Goal: Transaction & Acquisition: Book appointment/travel/reservation

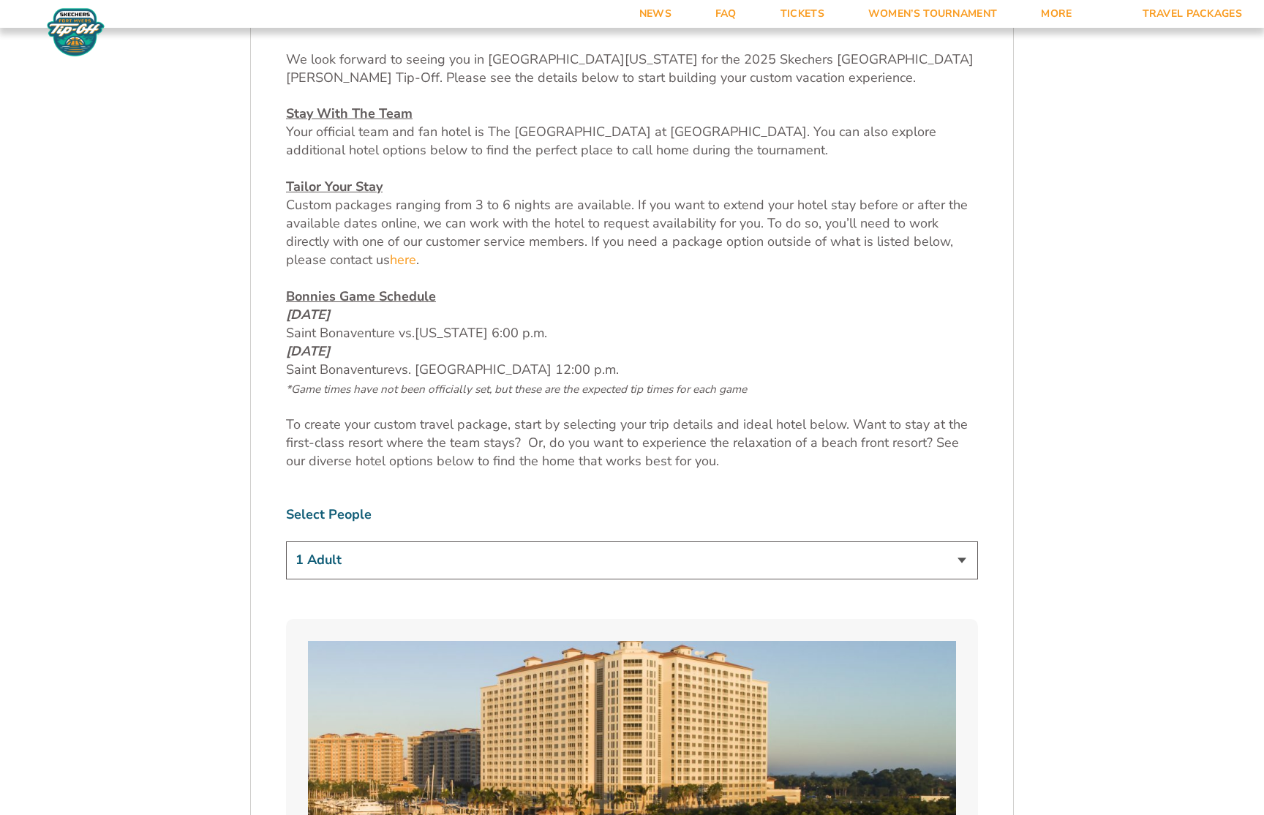
scroll to position [805, 0]
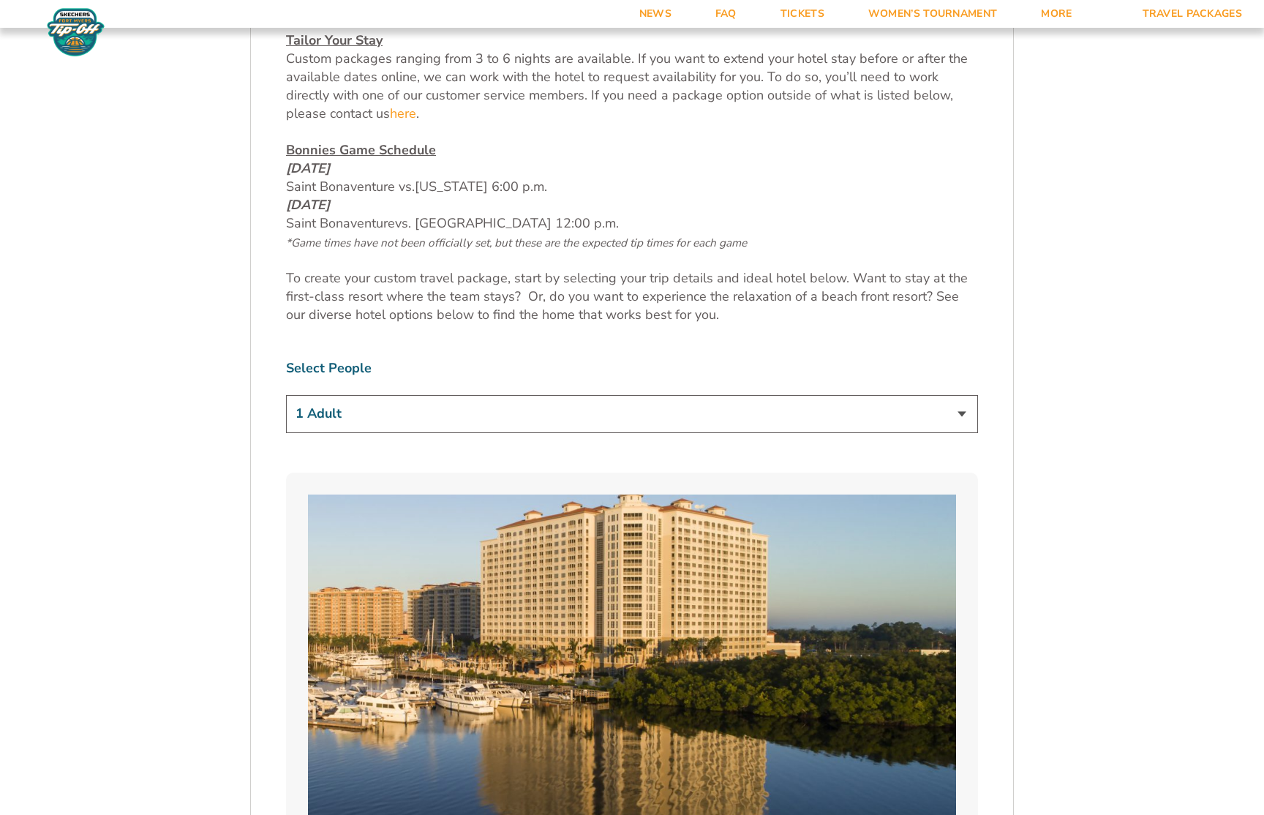
click at [611, 425] on select "1 Adult 2 Adults 3 Adults 4 Adults 2 Adults + 1 Child 2 Adults + 2 Children 2 A…" at bounding box center [632, 413] width 692 height 37
select select "2 Adults"
click at [286, 395] on select "1 Adult 2 Adults 3 Adults 4 Adults 2 Adults + 1 Child 2 Adults + 2 Children 2 A…" at bounding box center [632, 413] width 692 height 37
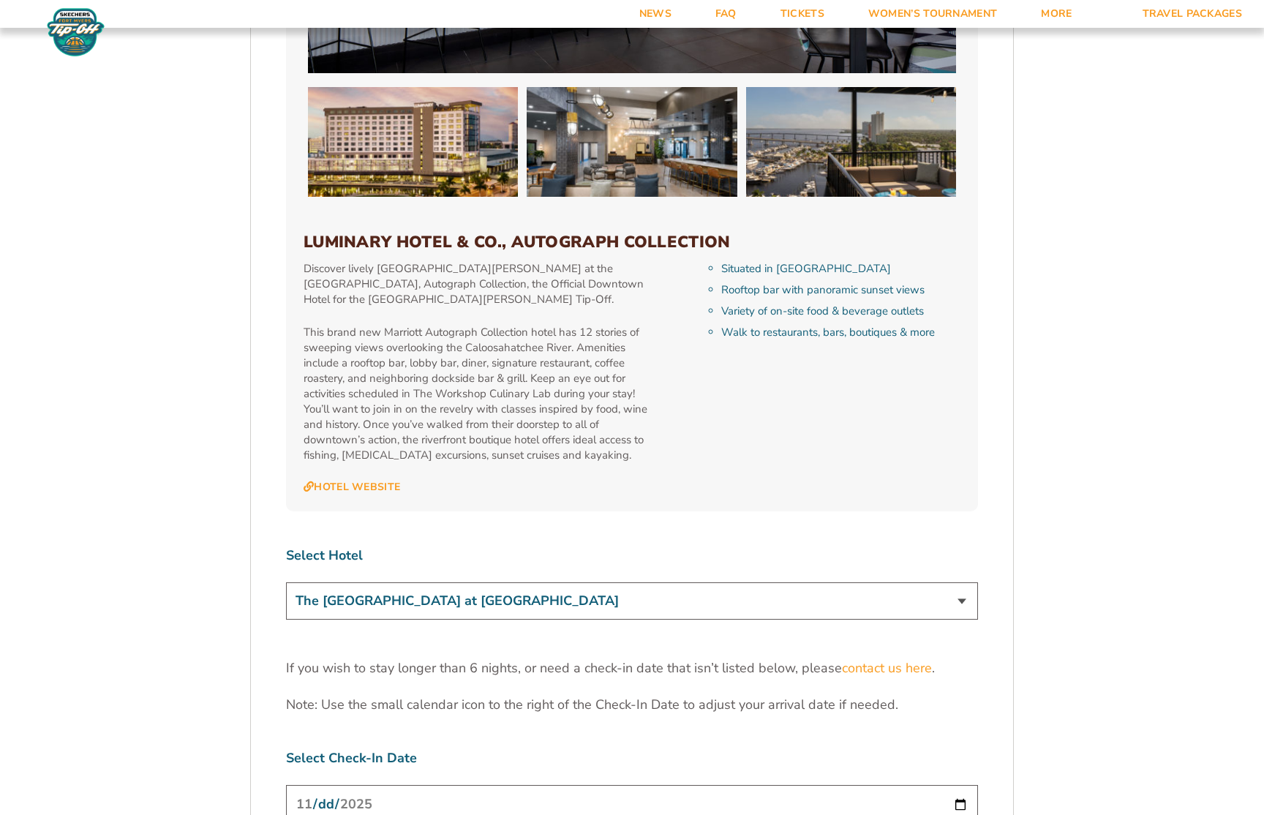
scroll to position [4024, 0]
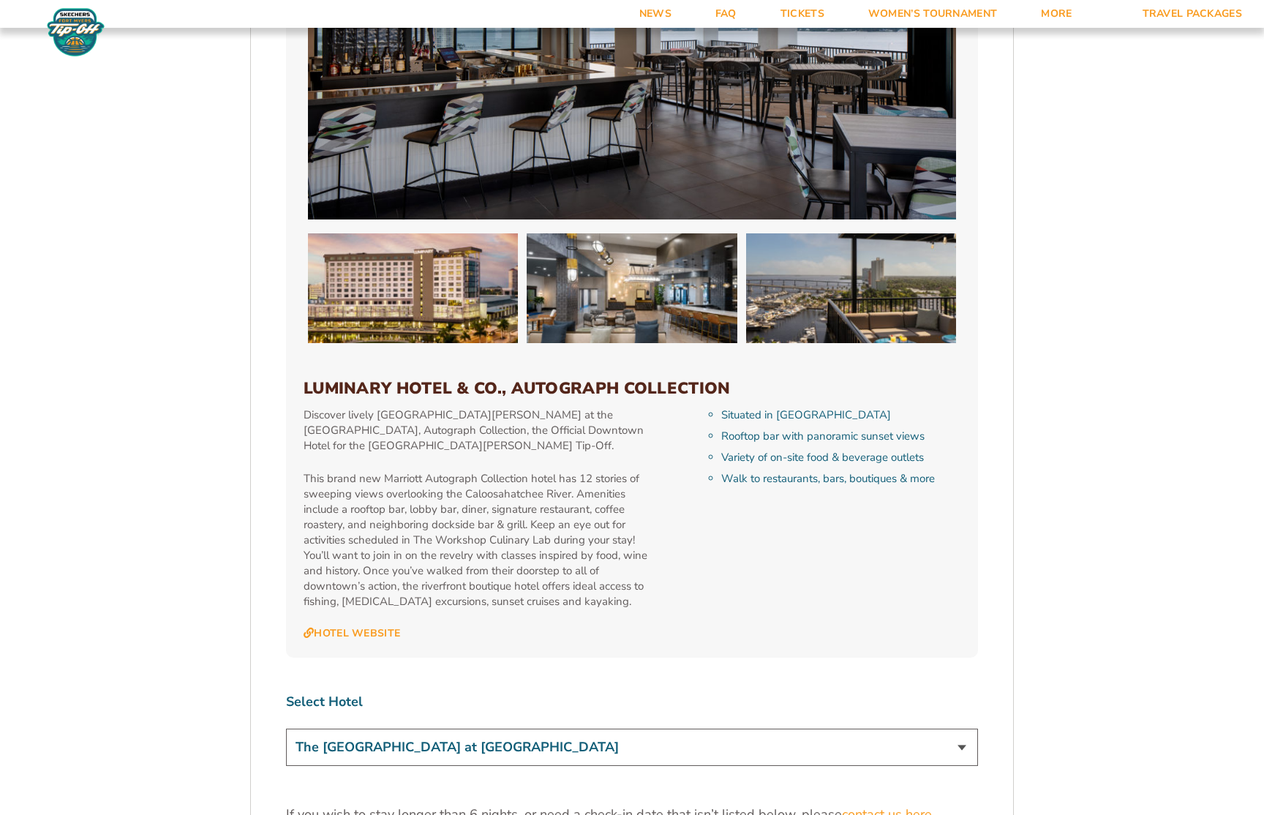
click at [776, 729] on select "The [GEOGRAPHIC_DATA] at [GEOGRAPHIC_DATA] [GEOGRAPHIC_DATA] [GEOGRAPHIC_DATA],…" at bounding box center [632, 747] width 692 height 37
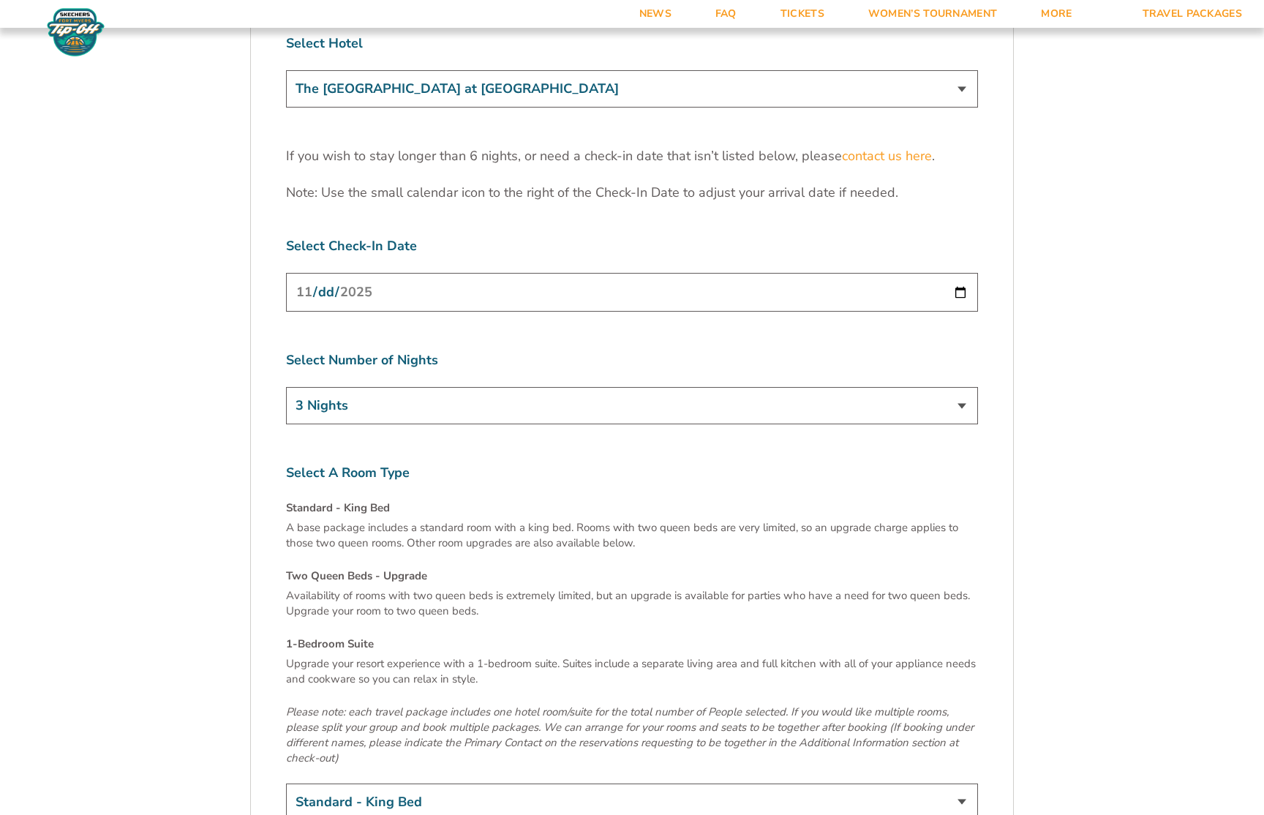
scroll to position [4829, 0]
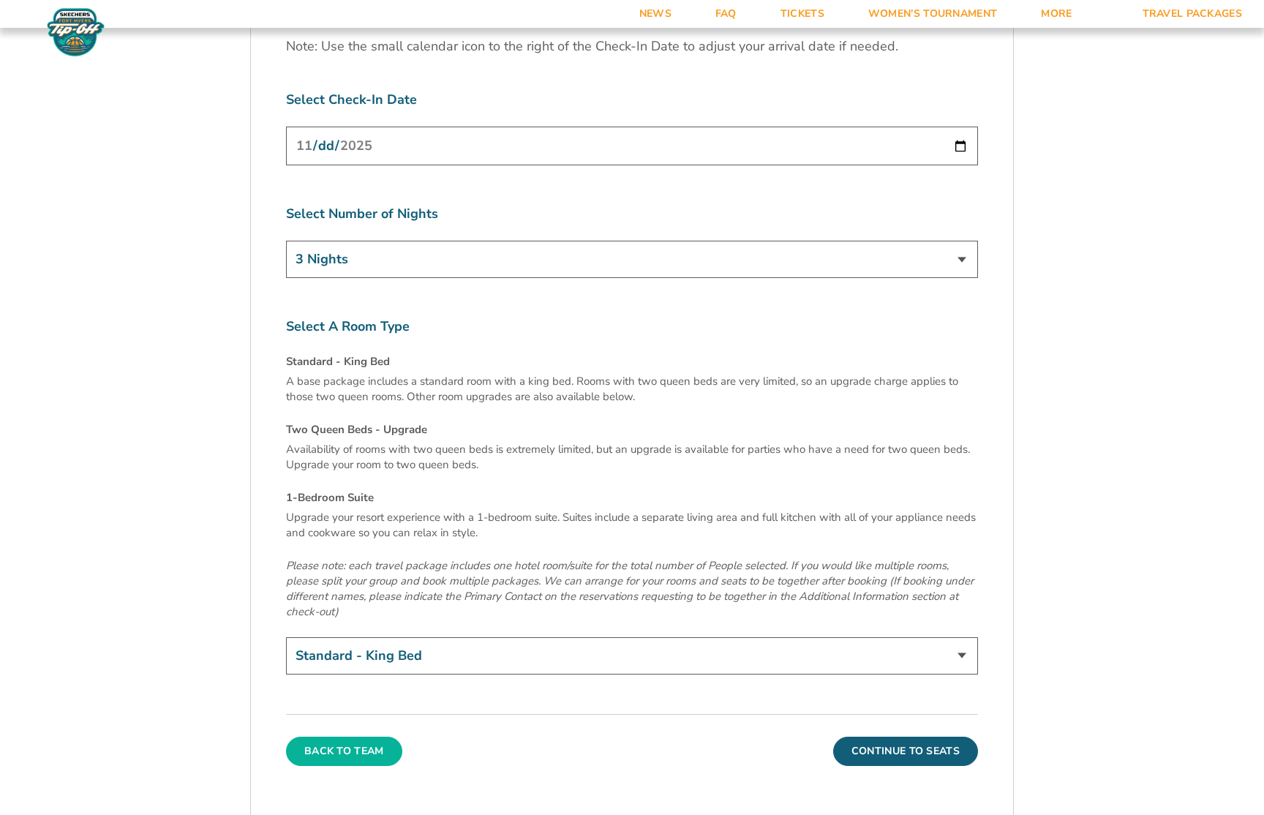
click at [328, 737] on button "Back To Team" at bounding box center [344, 751] width 116 height 29
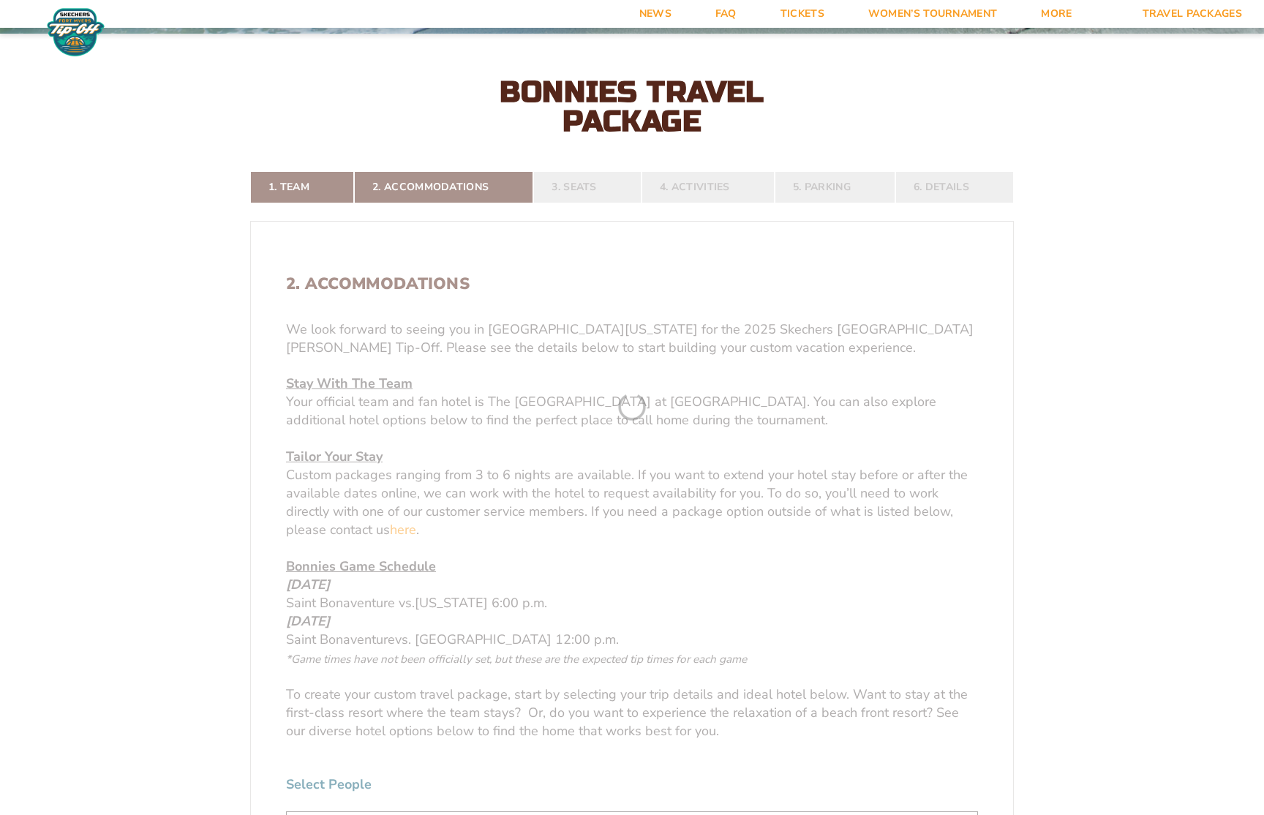
scroll to position [386, 0]
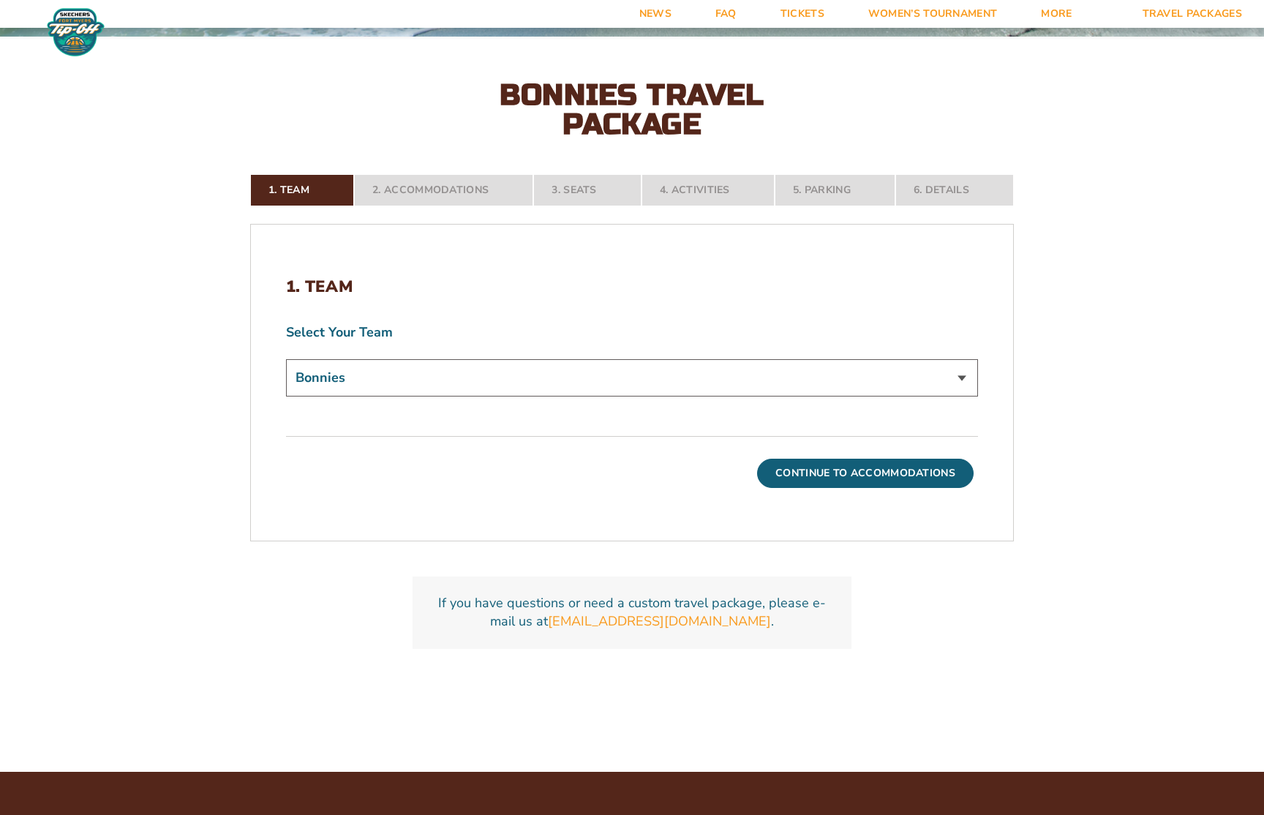
click at [589, 191] on nav "1. Team 2. Accommodations 3. Seats 4. Activities 5. Parking 6. Details" at bounding box center [632, 190] width 764 height 32
click at [861, 473] on button "Continue To Accommodations" at bounding box center [865, 473] width 217 height 29
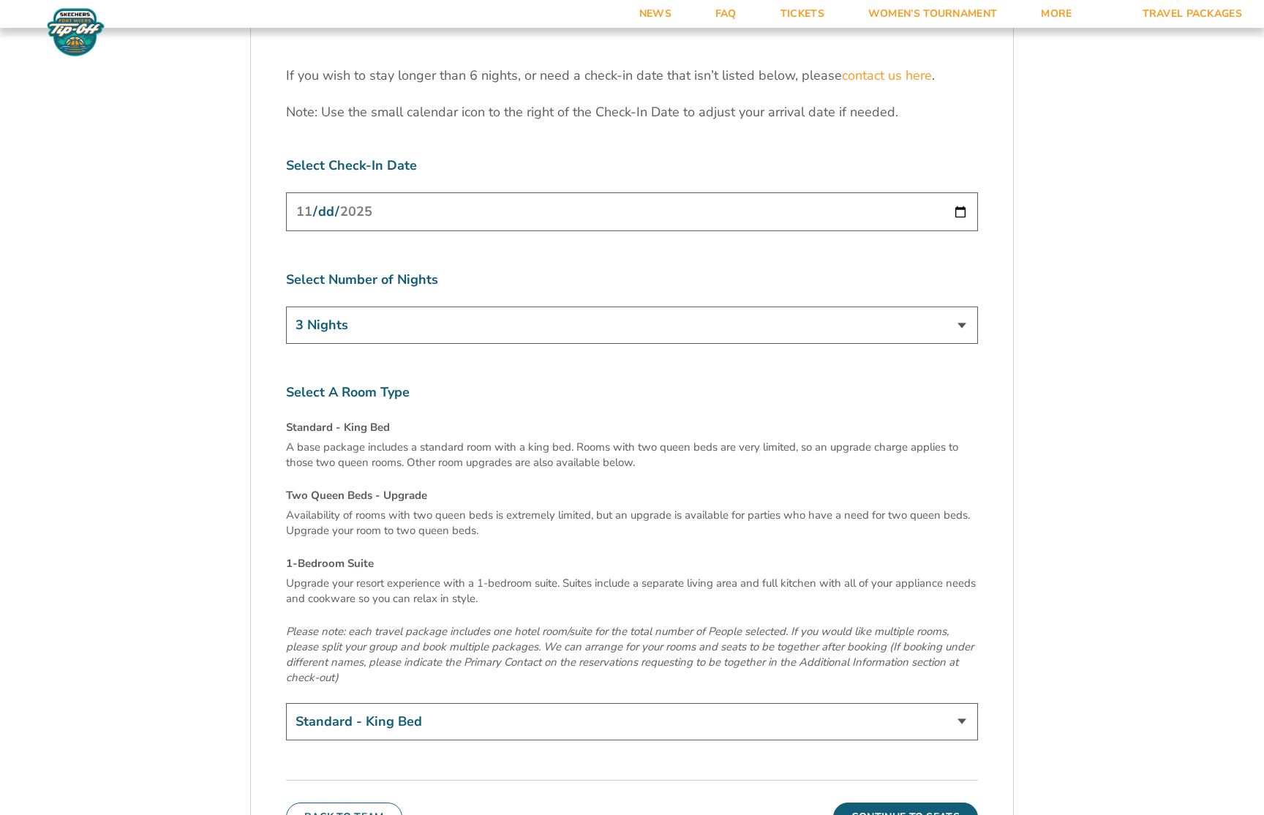
scroll to position [4471, 0]
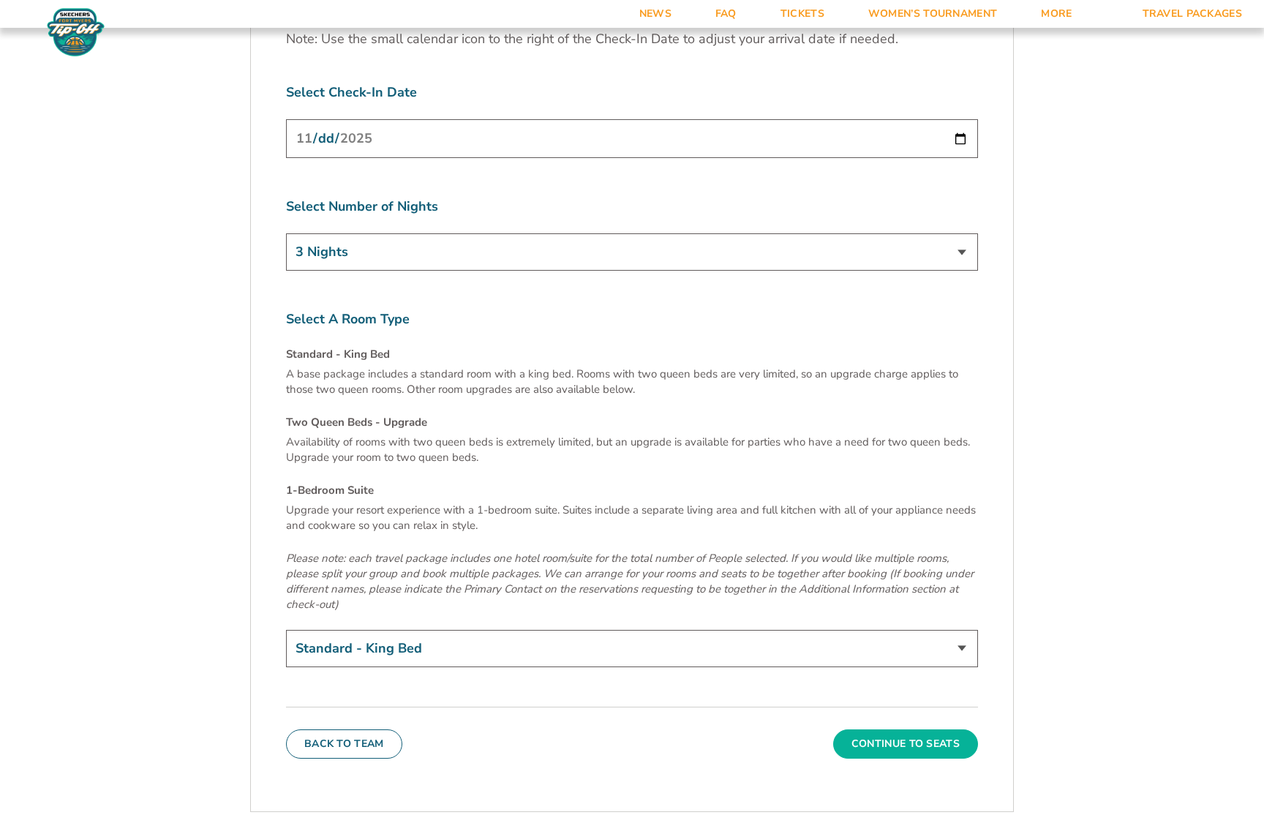
click at [869, 730] on button "Continue To Seats" at bounding box center [905, 744] width 145 height 29
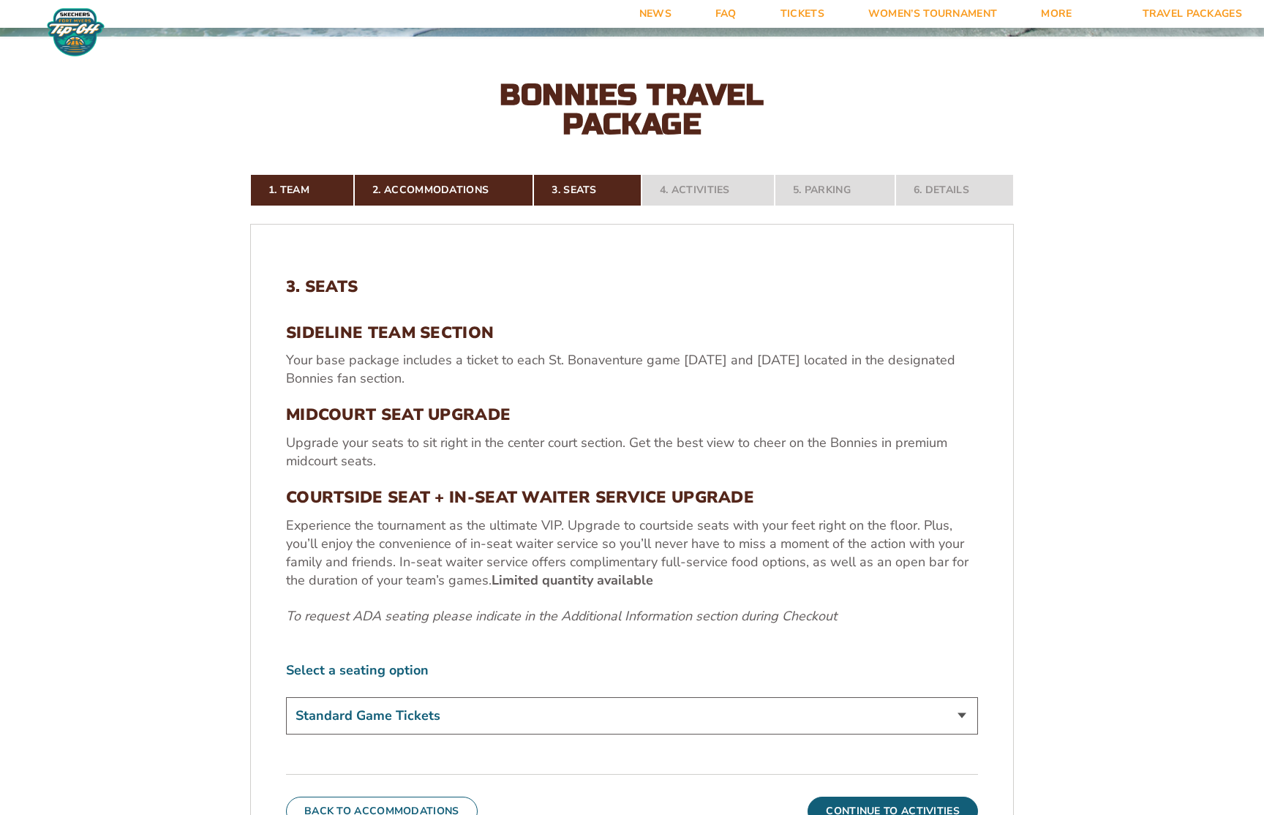
scroll to position [605, 0]
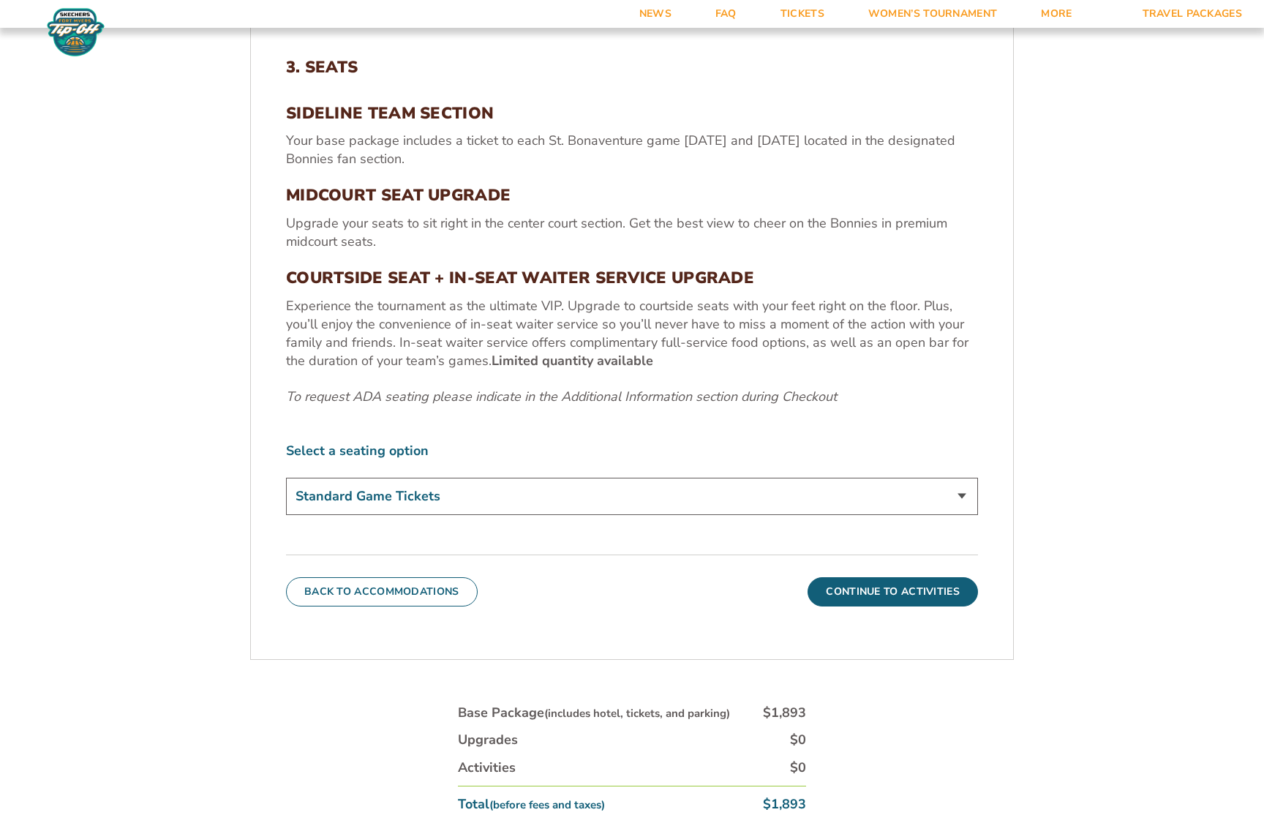
click at [399, 503] on select "Standard Game Tickets Midcourt Seat Upgrade (+$100 per person) Courtside Seat +…" at bounding box center [632, 496] width 692 height 37
click at [286, 478] on select "Standard Game Tickets Midcourt Seat Upgrade (+$100 per person) Courtside Seat +…" at bounding box center [632, 496] width 692 height 37
click at [827, 586] on button "Continue To Activities" at bounding box center [893, 591] width 170 height 29
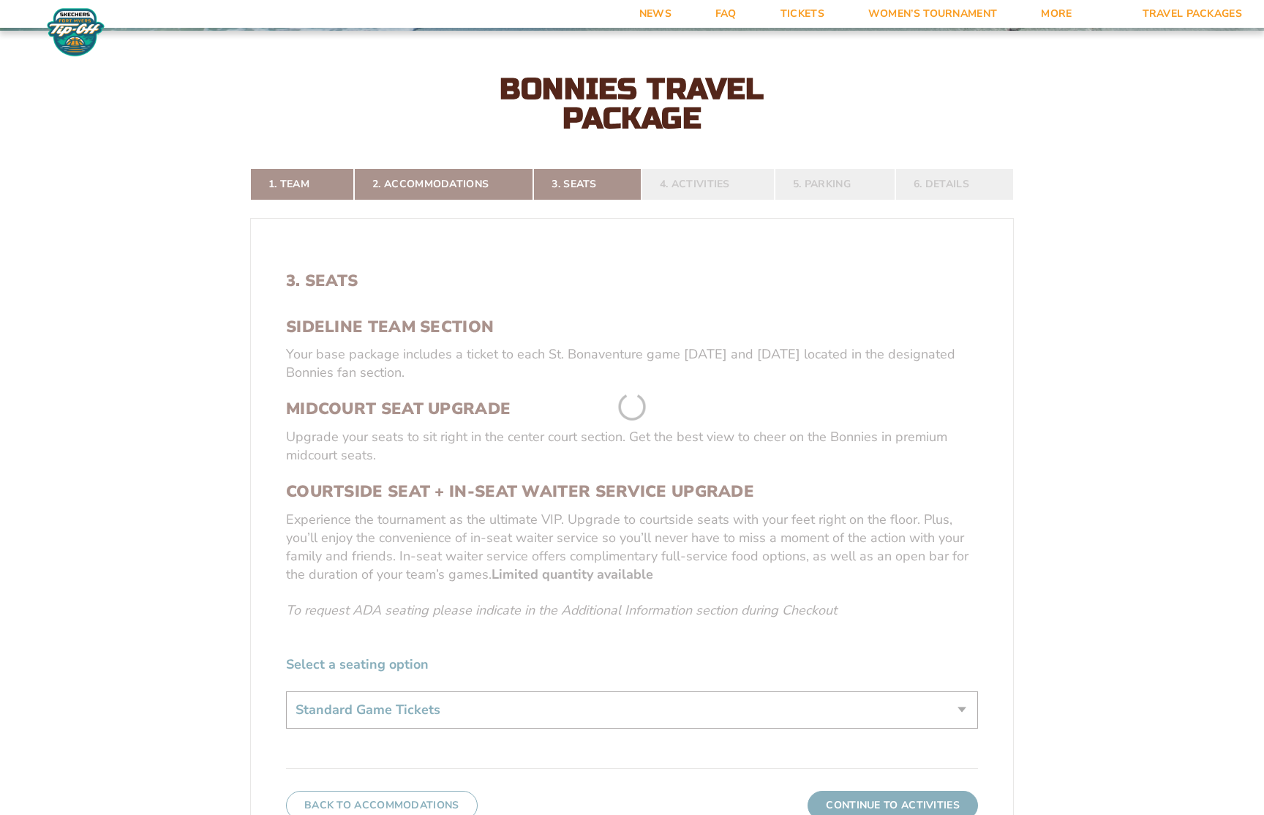
scroll to position [386, 0]
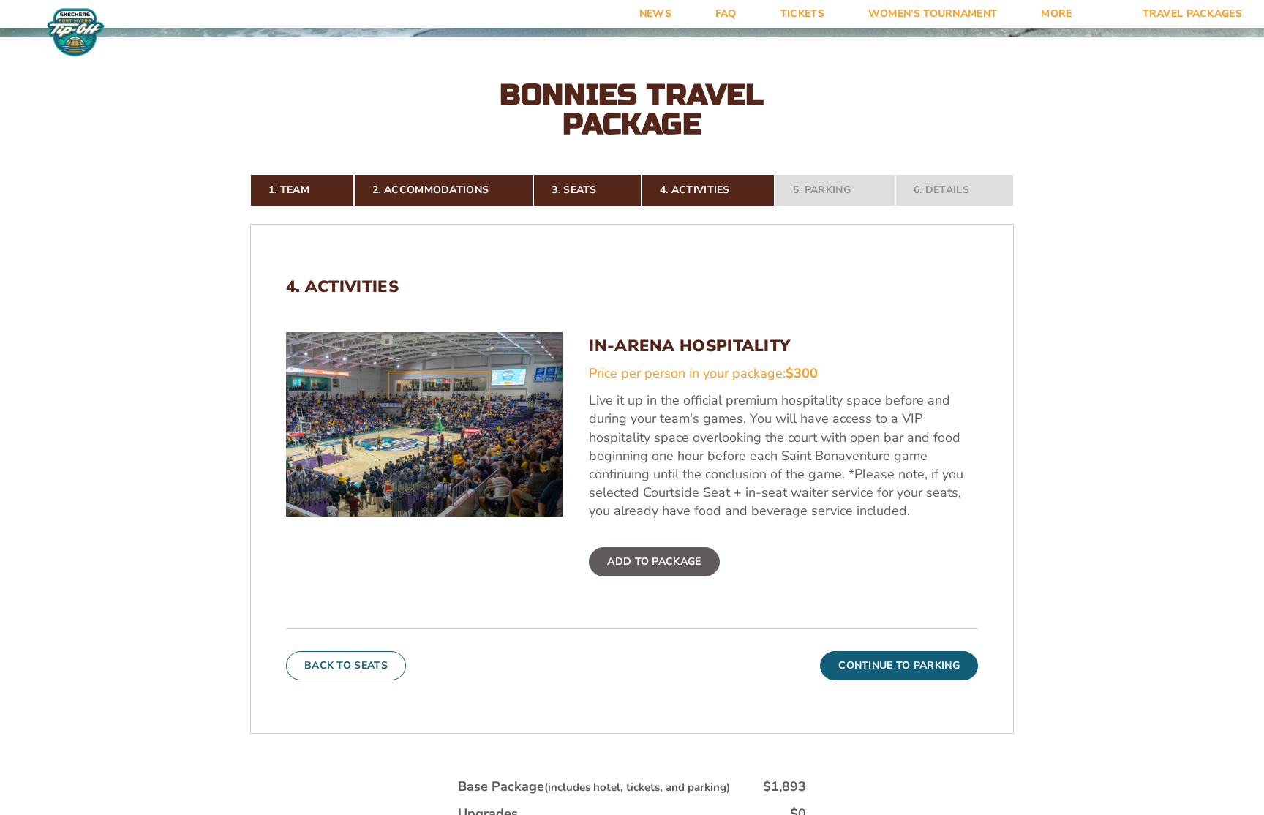
click at [677, 570] on label "Add To Package" at bounding box center [654, 561] width 130 height 29
click at [0, 0] on input "Add To Package" at bounding box center [0, 0] width 0 height 0
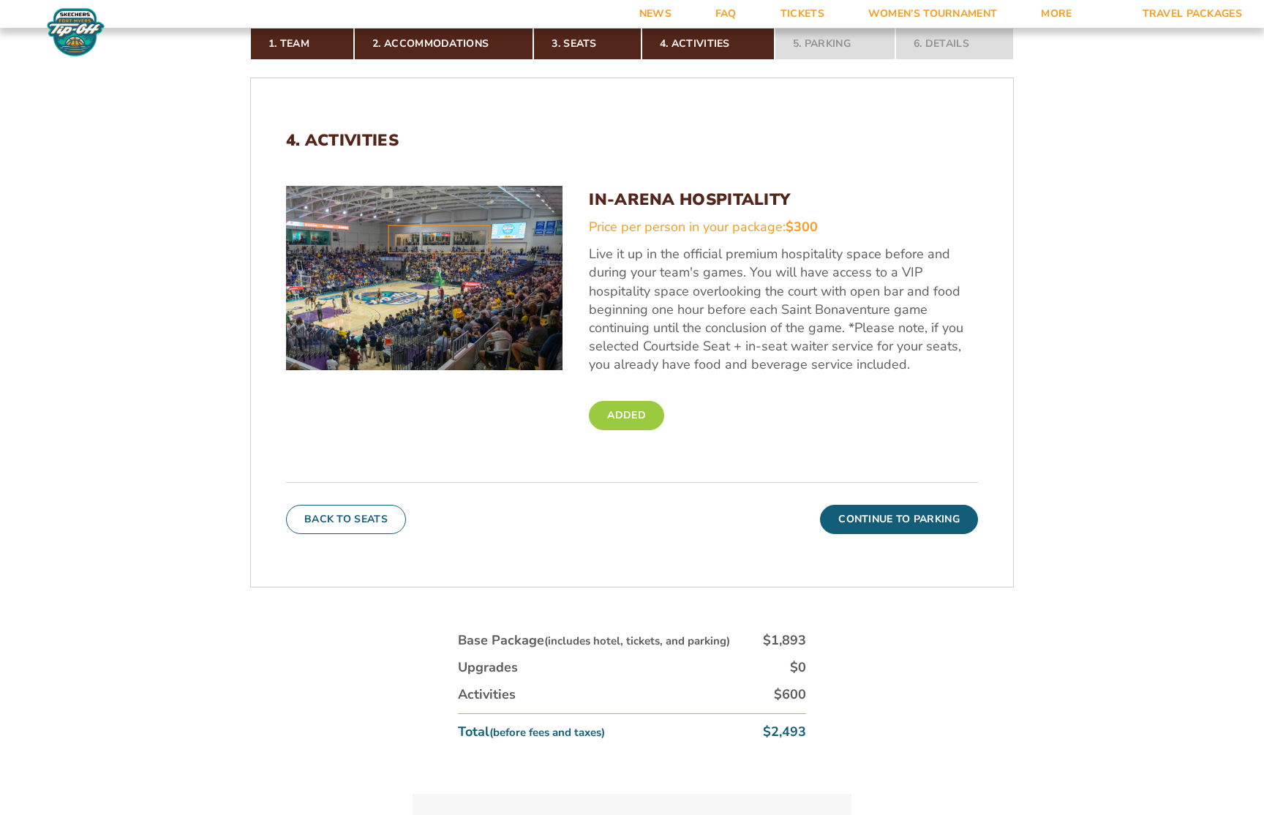
scroll to position [678, 0]
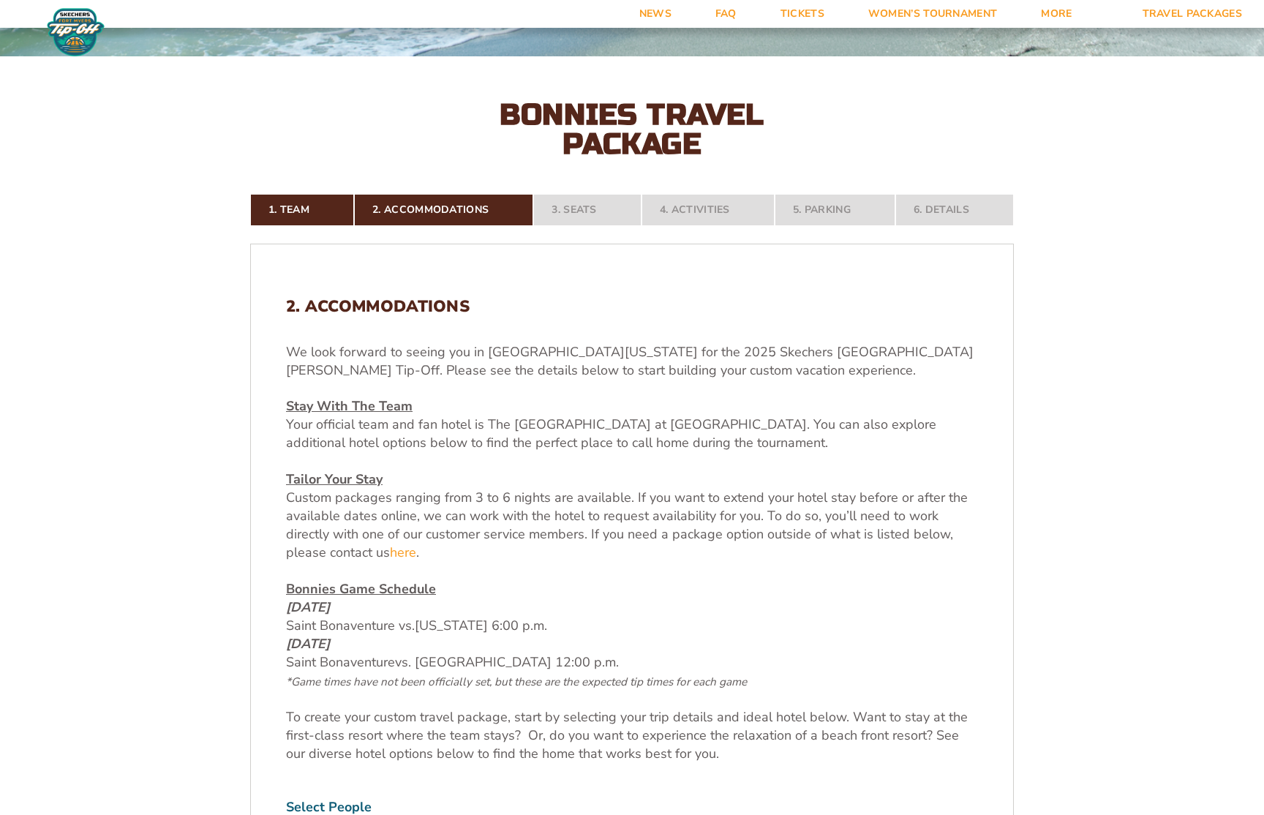
scroll to position [439, 0]
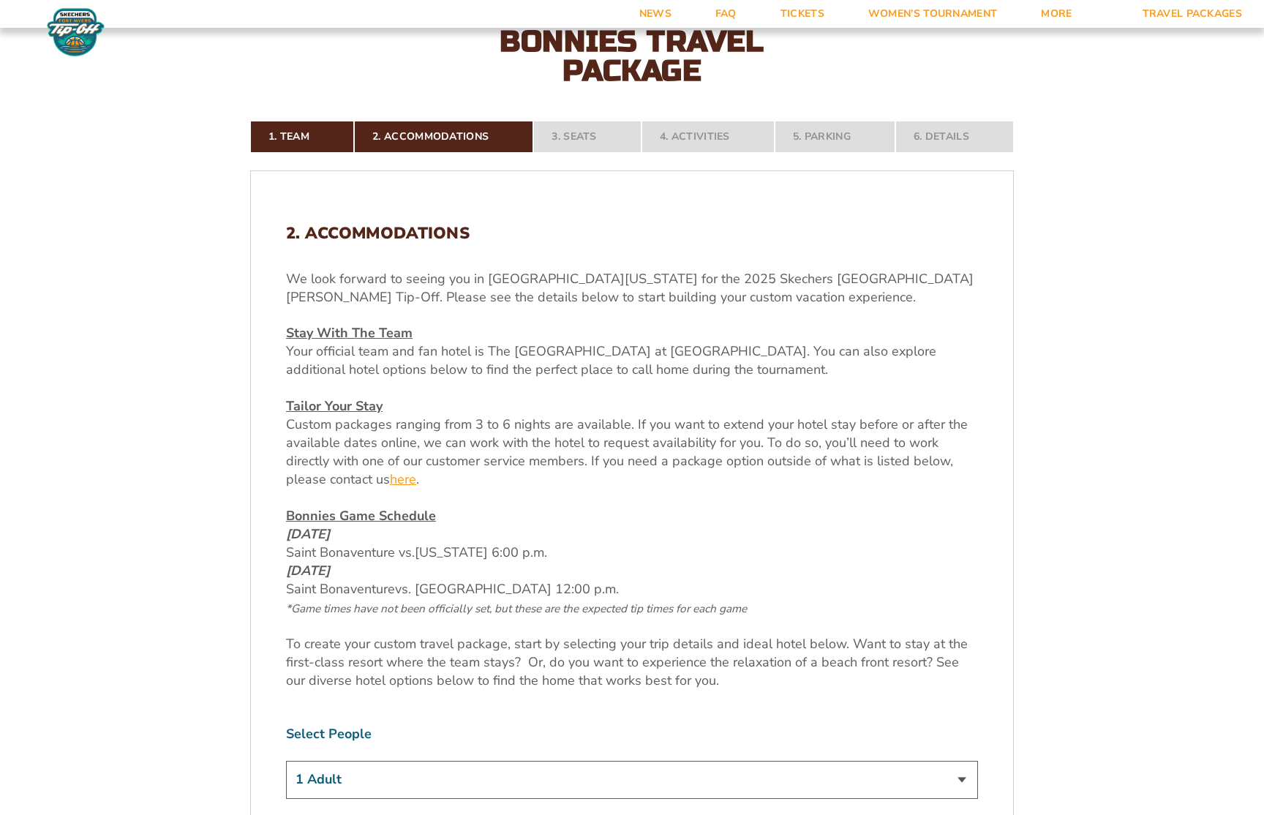
click at [409, 482] on link "here" at bounding box center [403, 479] width 26 height 18
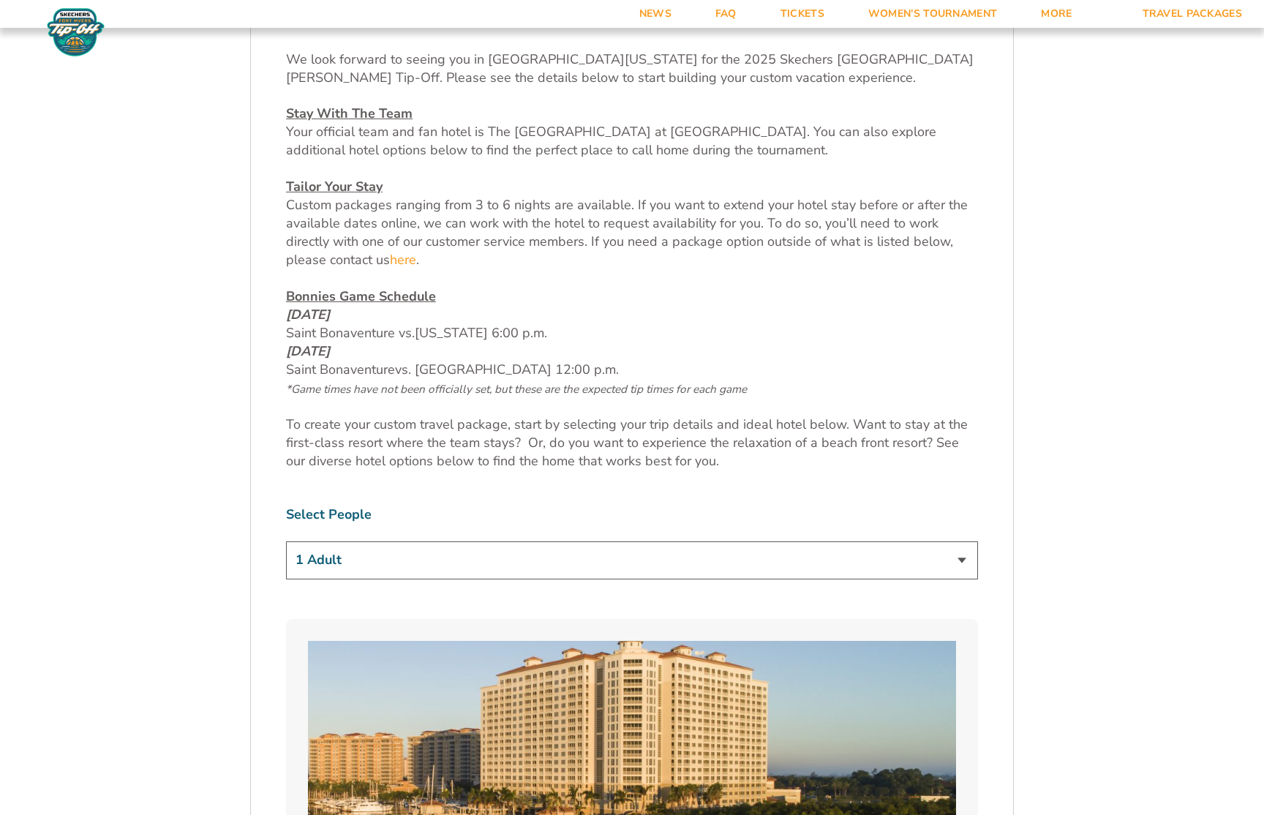
scroll to position [732, 0]
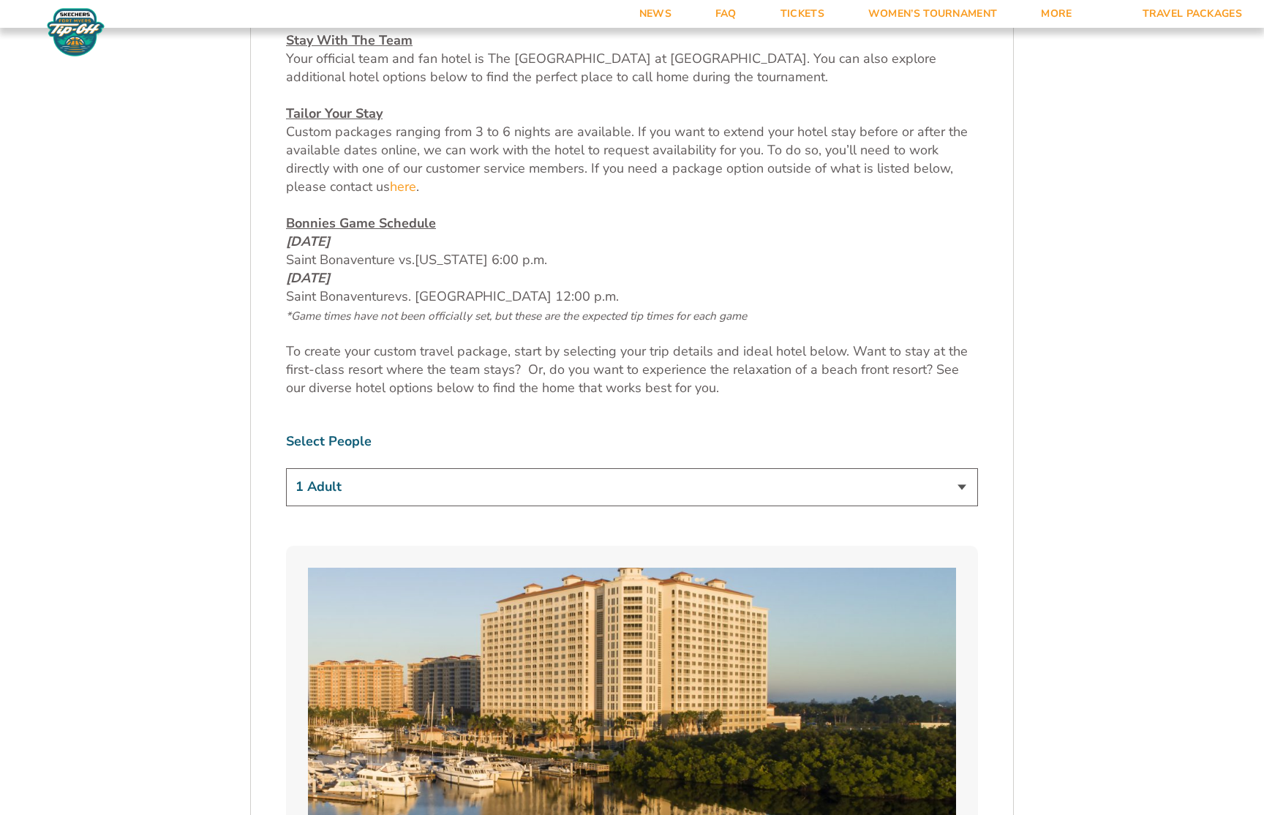
click at [371, 484] on select "1 Adult 2 Adults 3 Adults 4 Adults 2 Adults + 1 Child 2 Adults + 2 Children 2 A…" at bounding box center [632, 486] width 692 height 37
select select "2 Adults"
click at [286, 468] on select "1 Adult 2 Adults 3 Adults 4 Adults 2 Adults + 1 Child 2 Adults + 2 Children 2 A…" at bounding box center [632, 486] width 692 height 37
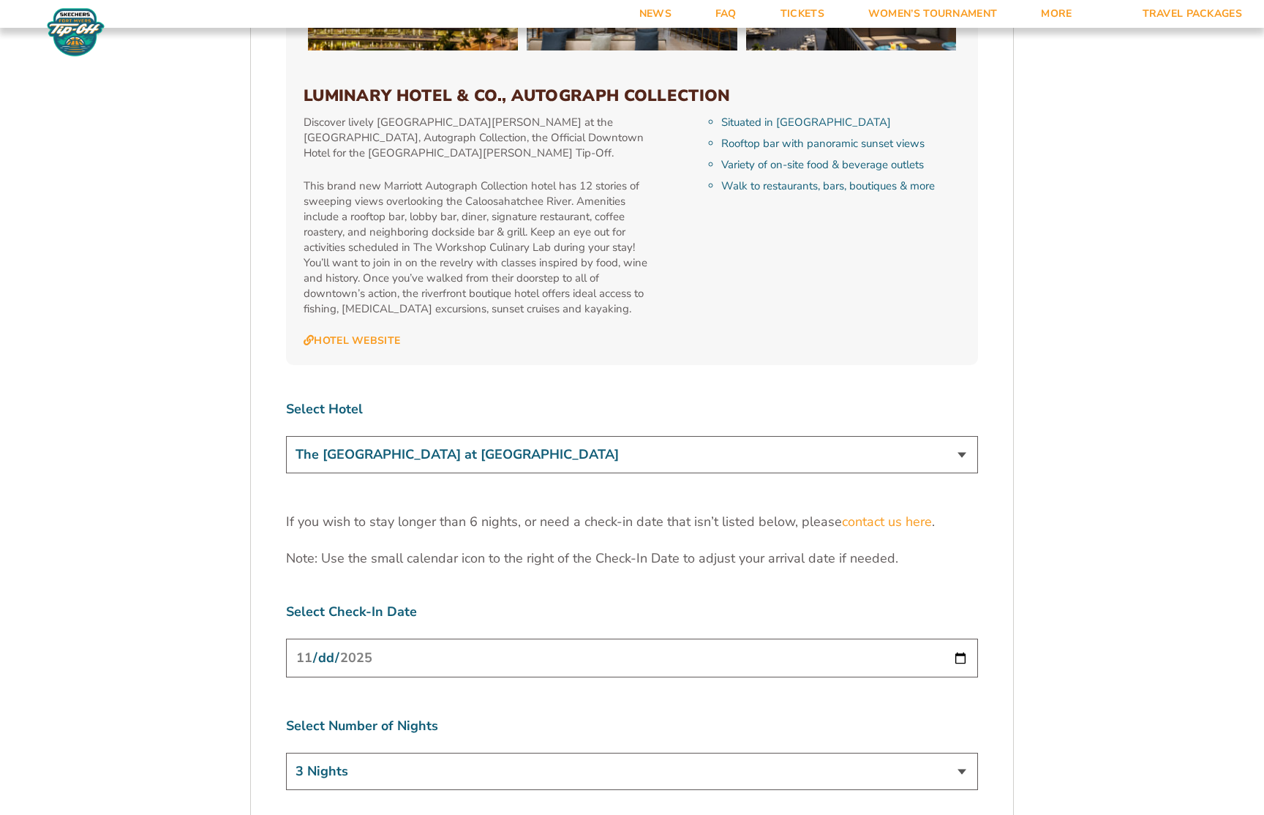
scroll to position [4390, 0]
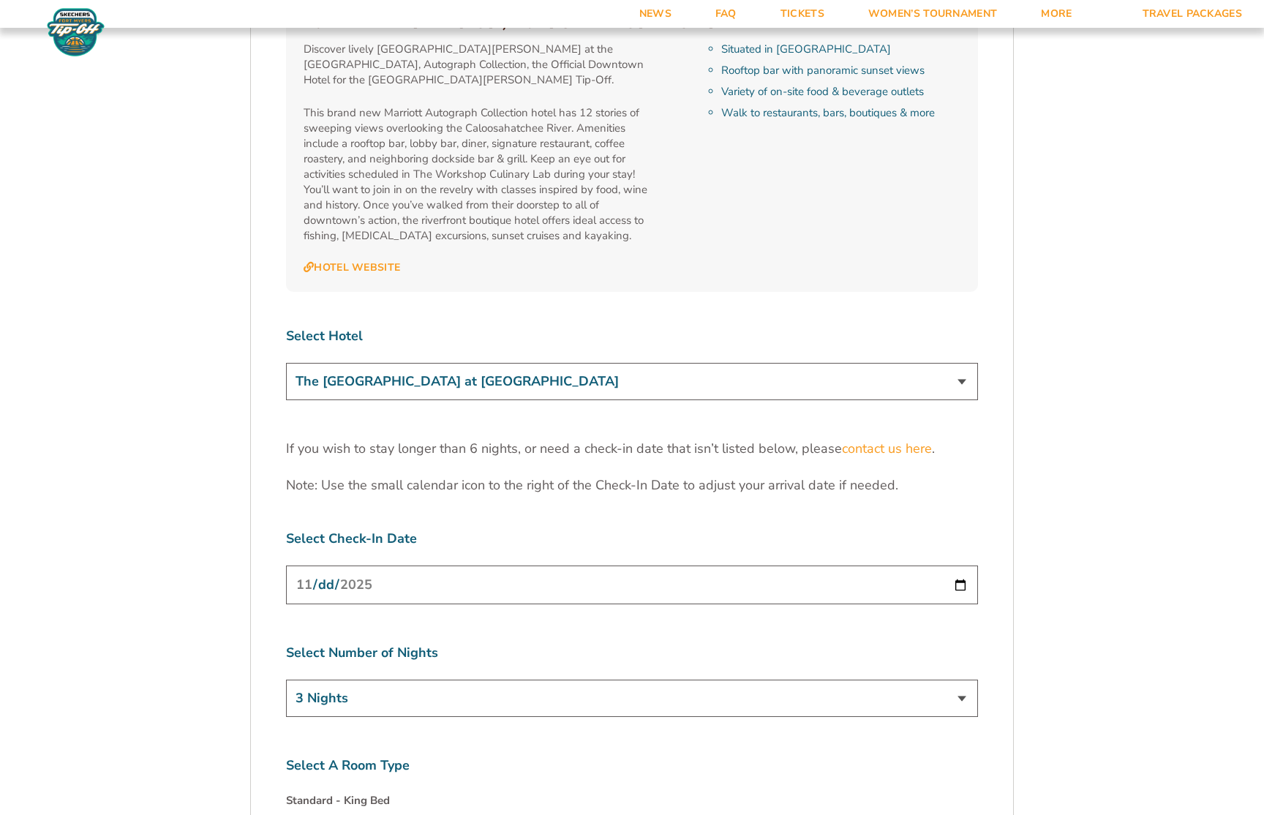
click at [391, 363] on select "The [GEOGRAPHIC_DATA] at [GEOGRAPHIC_DATA] [GEOGRAPHIC_DATA] [GEOGRAPHIC_DATA],…" at bounding box center [632, 381] width 692 height 37
select select "18762"
click at [286, 363] on select "The [GEOGRAPHIC_DATA] at [GEOGRAPHIC_DATA] [GEOGRAPHIC_DATA] [GEOGRAPHIC_DATA],…" at bounding box center [632, 381] width 692 height 37
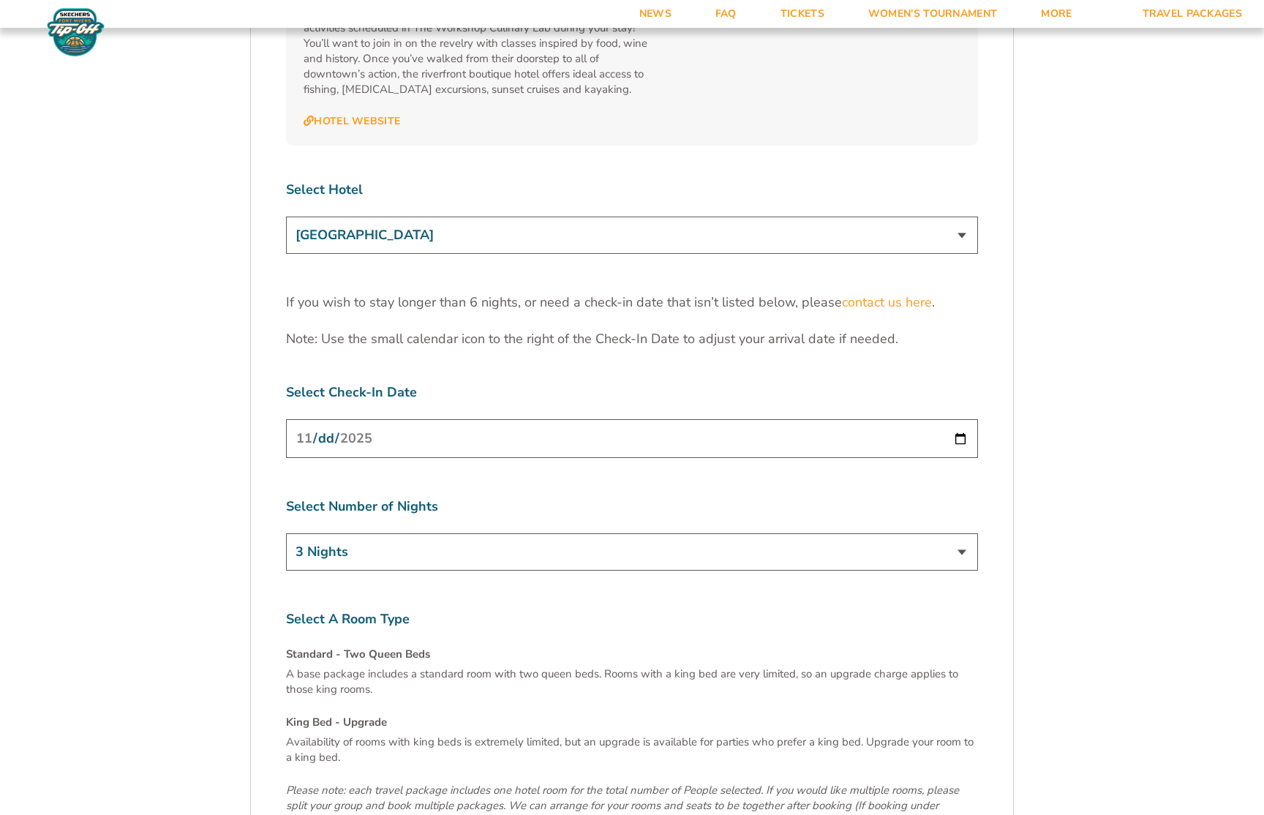
scroll to position [4610, 0]
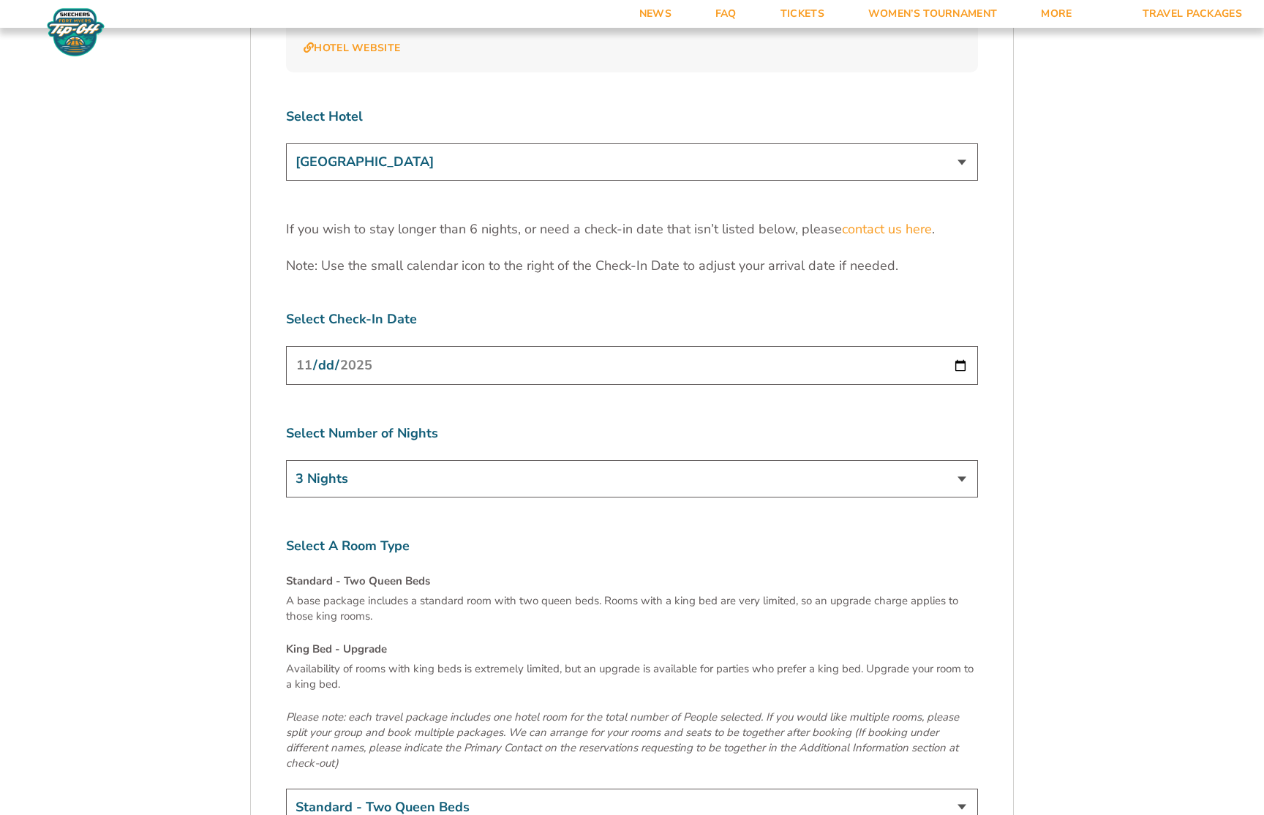
click at [296, 460] on select "3 Nights 4 Nights 5 Nights 6 Nights" at bounding box center [632, 478] width 692 height 37
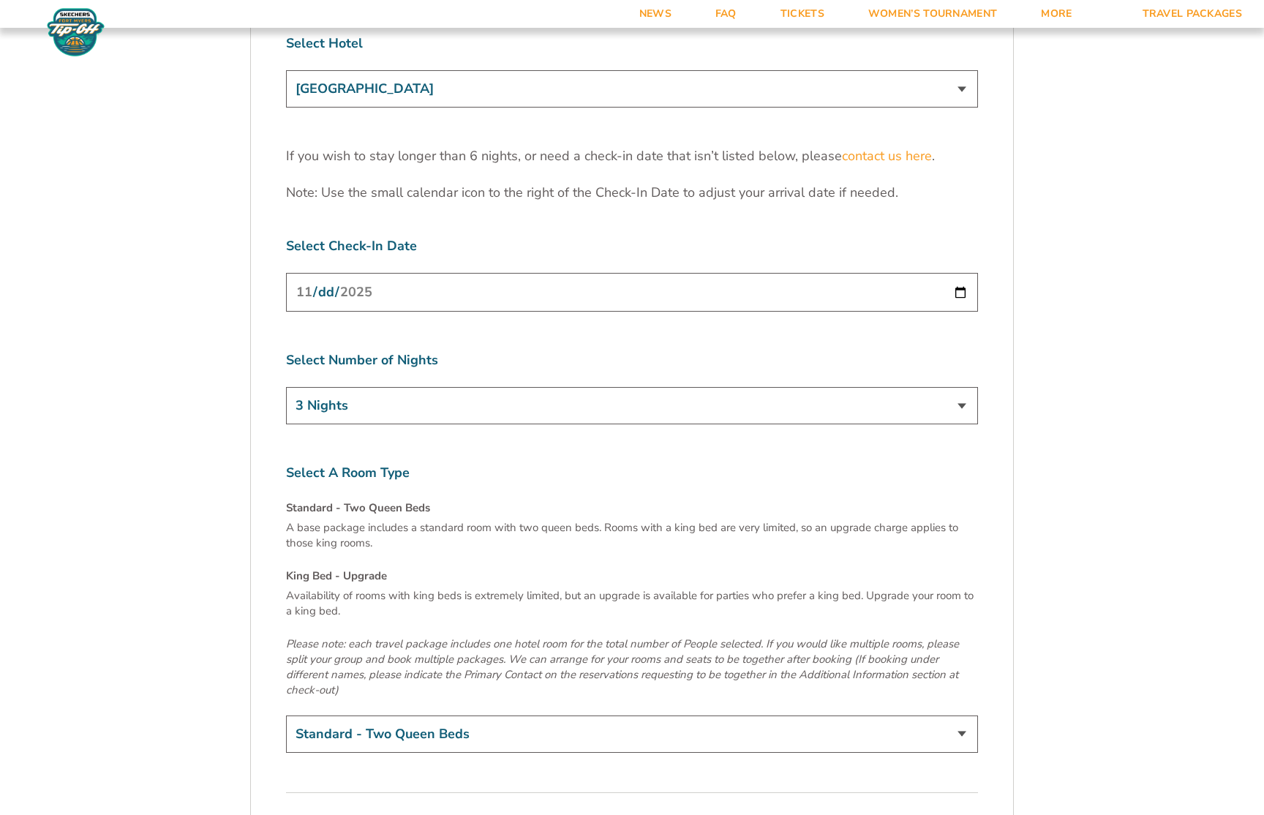
click at [368, 716] on select "Standard - Two Queen Beds King Bed - Upgrade (+$15 per night)" at bounding box center [632, 734] width 692 height 37
click at [857, 814] on button "Continue To Seats" at bounding box center [905, 829] width 145 height 29
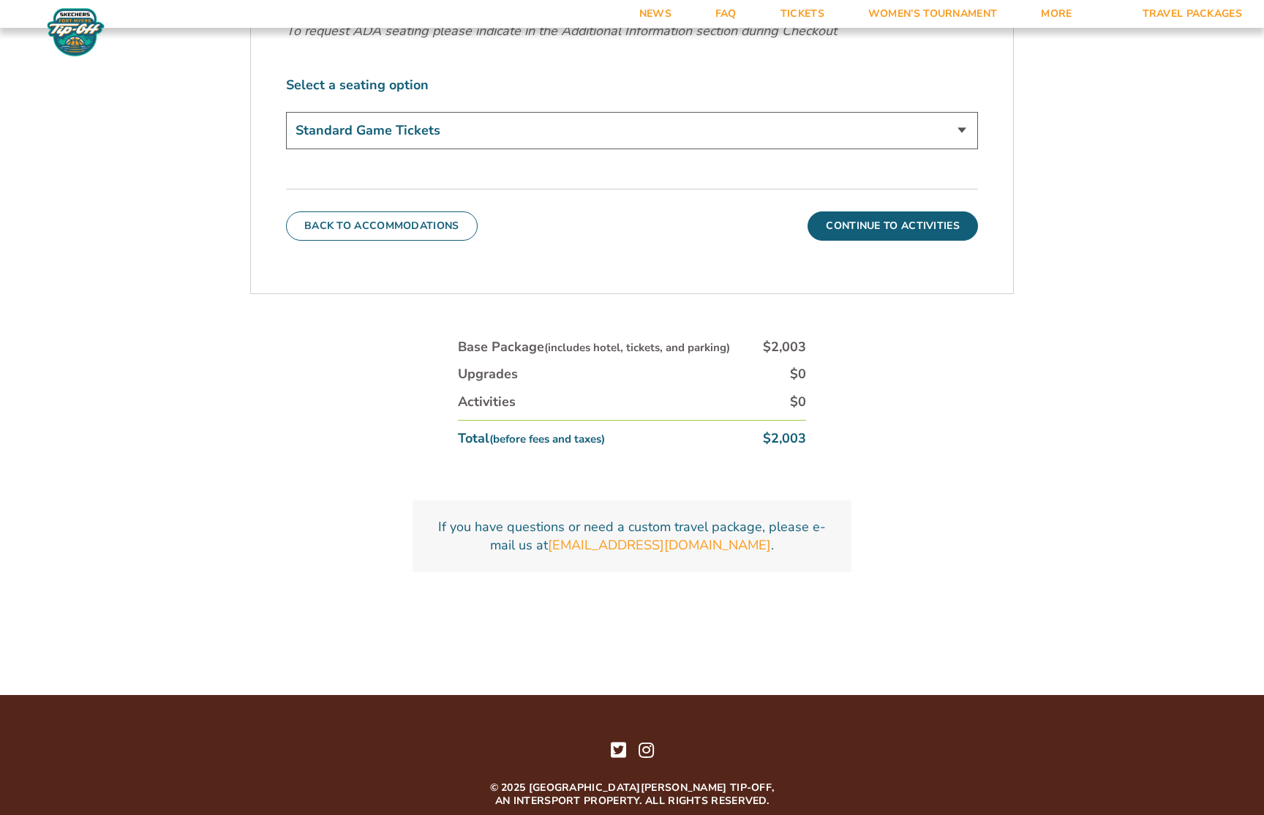
scroll to position [1047, 0]
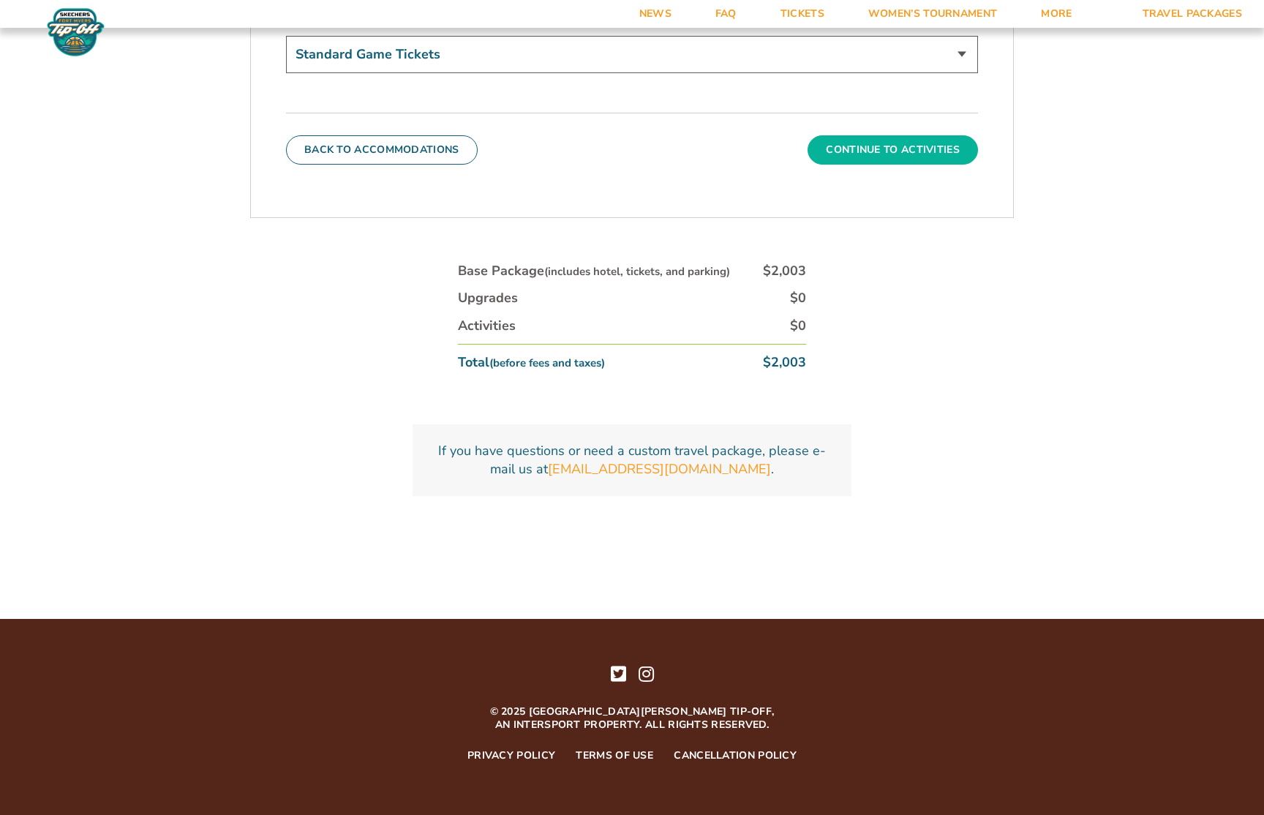
click at [953, 160] on button "Continue To Activities" at bounding box center [893, 149] width 170 height 29
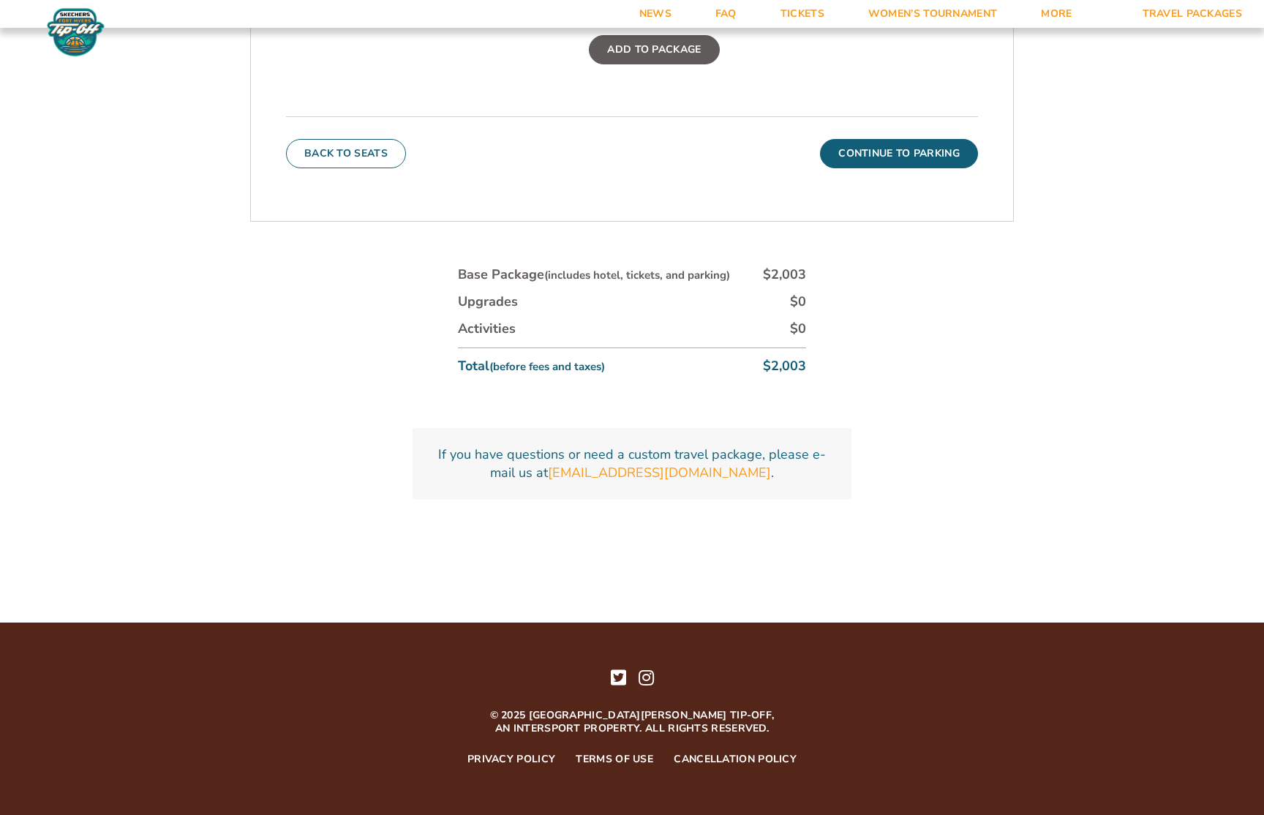
scroll to position [751, 0]
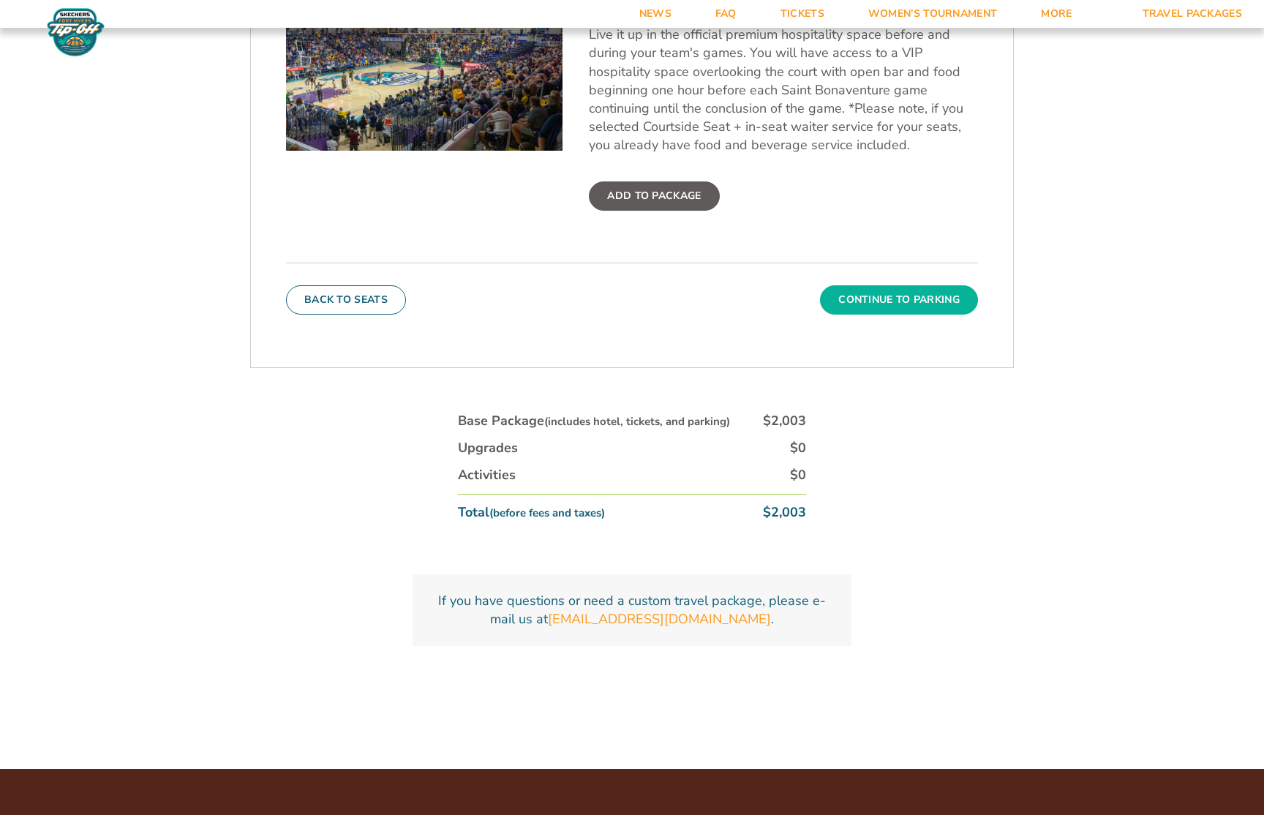
click at [883, 299] on button "Continue To Parking" at bounding box center [899, 299] width 158 height 29
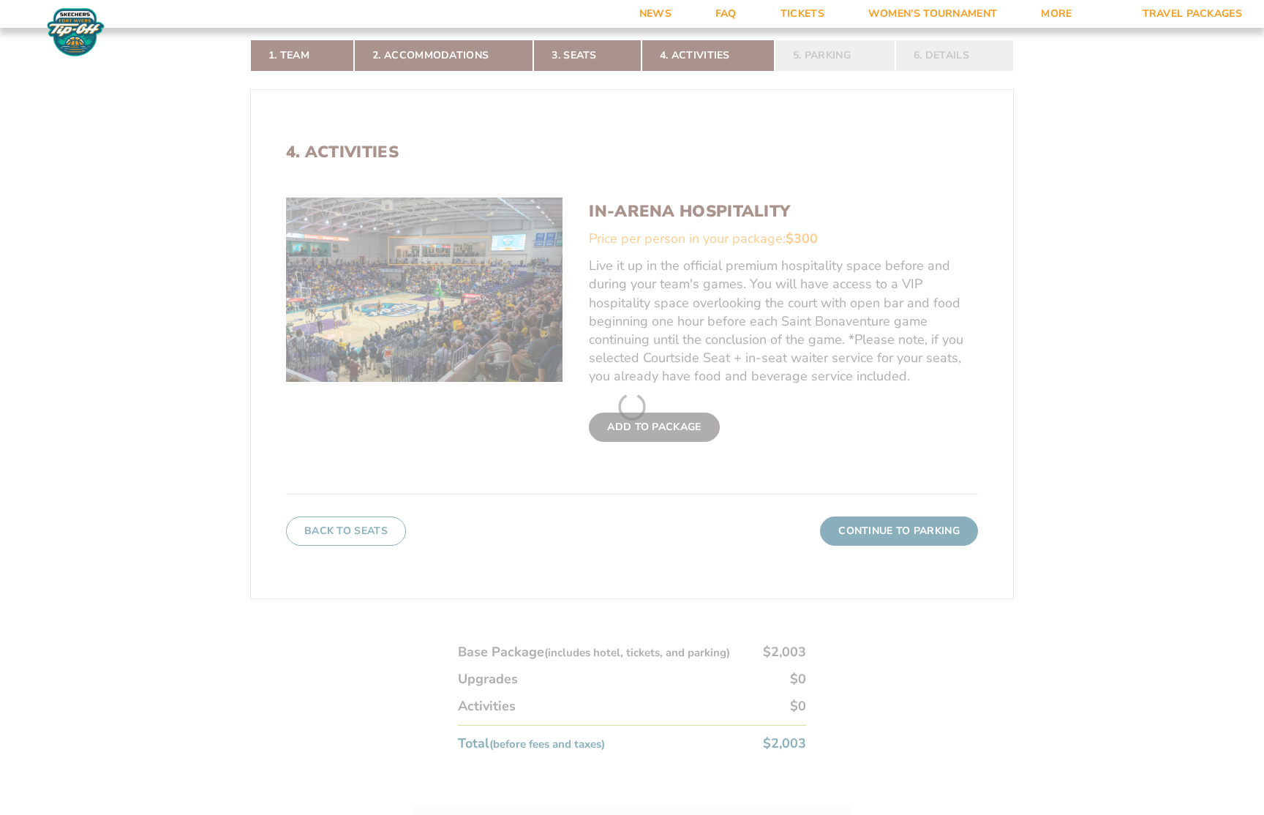
scroll to position [386, 0]
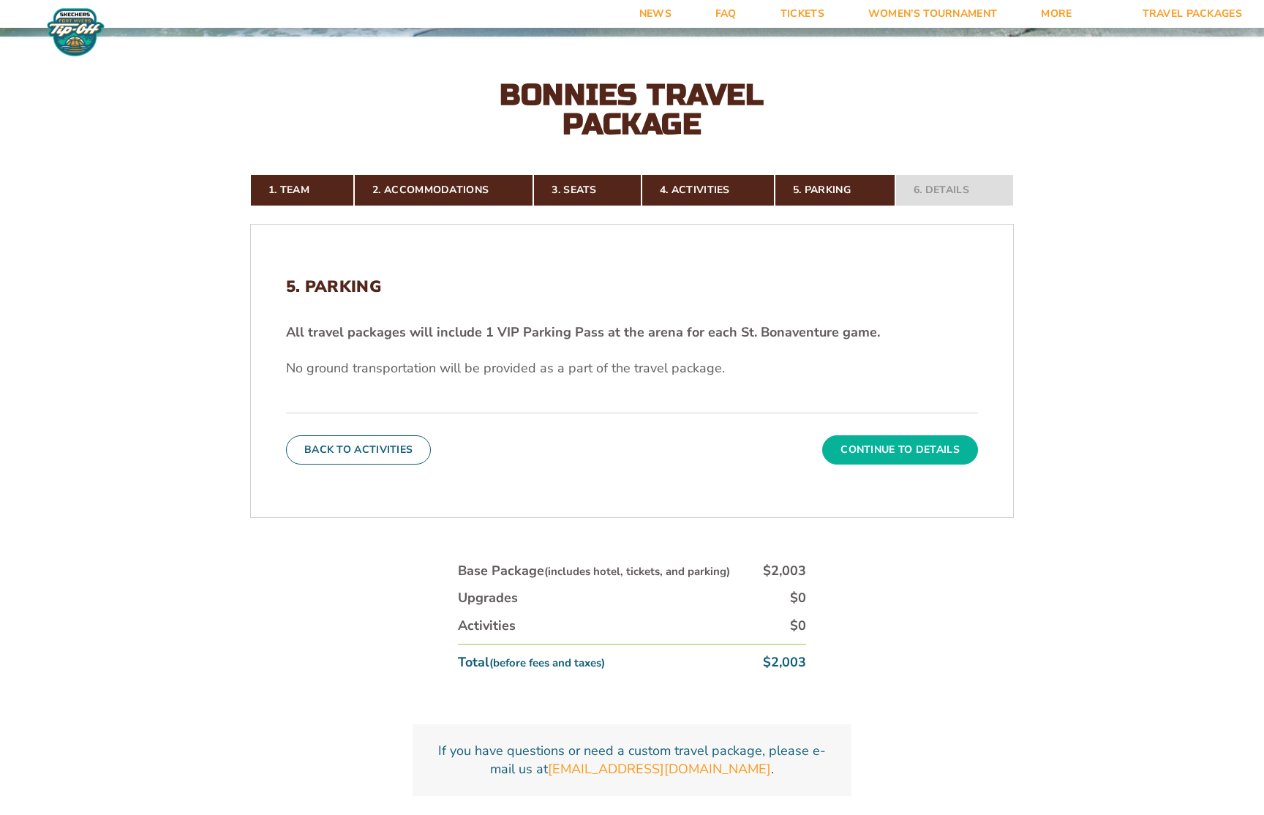
click at [891, 450] on button "Continue To Details" at bounding box center [900, 449] width 156 height 29
